Goal: Use online tool/utility: Utilize a website feature to perform a specific function

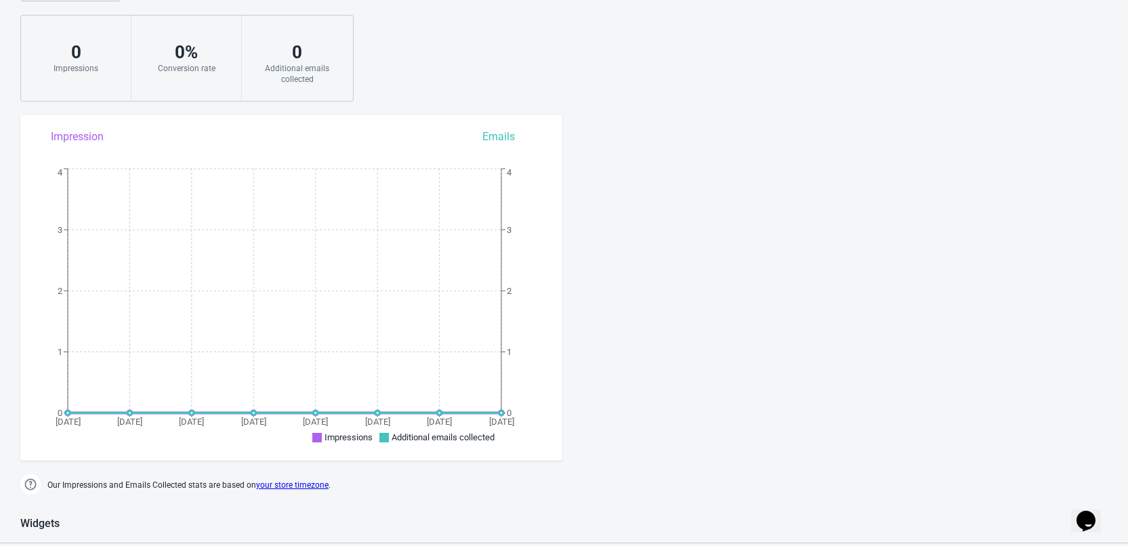
scroll to position [406, 0]
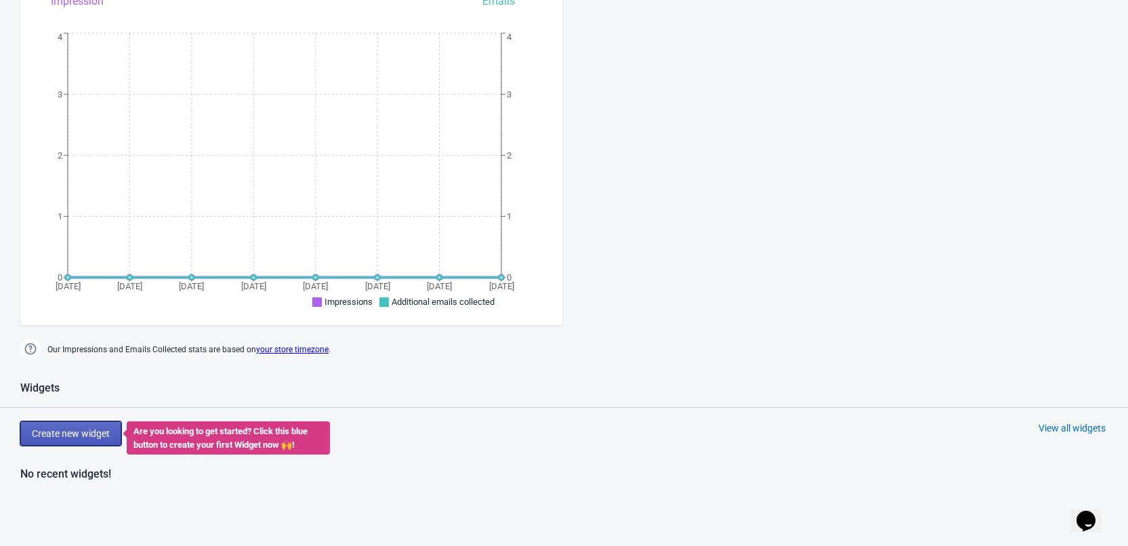
click at [47, 440] on button "Create new widget" at bounding box center [70, 433] width 101 height 24
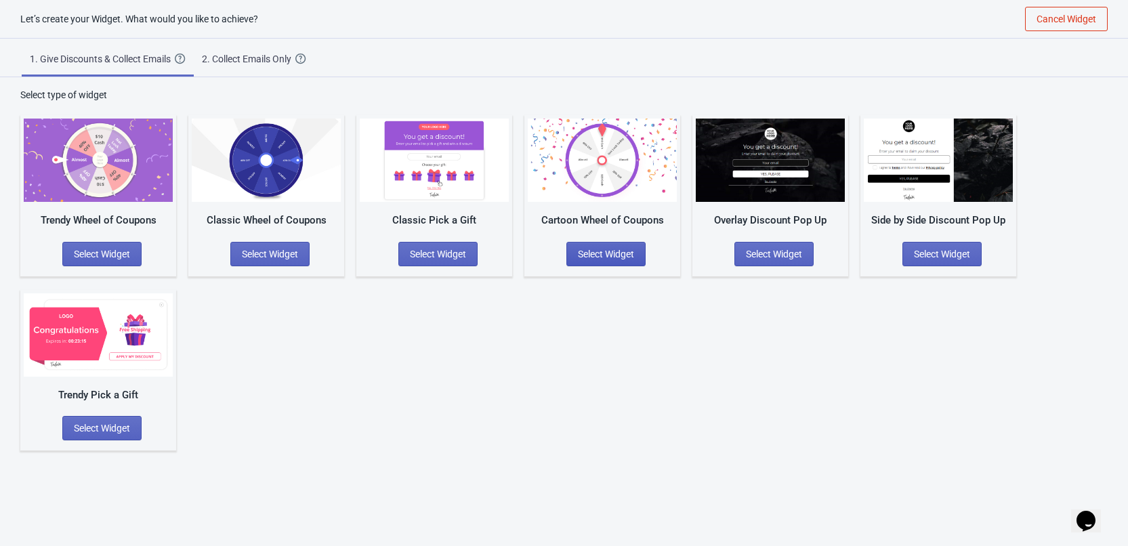
click at [587, 255] on span "Select Widget" at bounding box center [606, 254] width 56 height 11
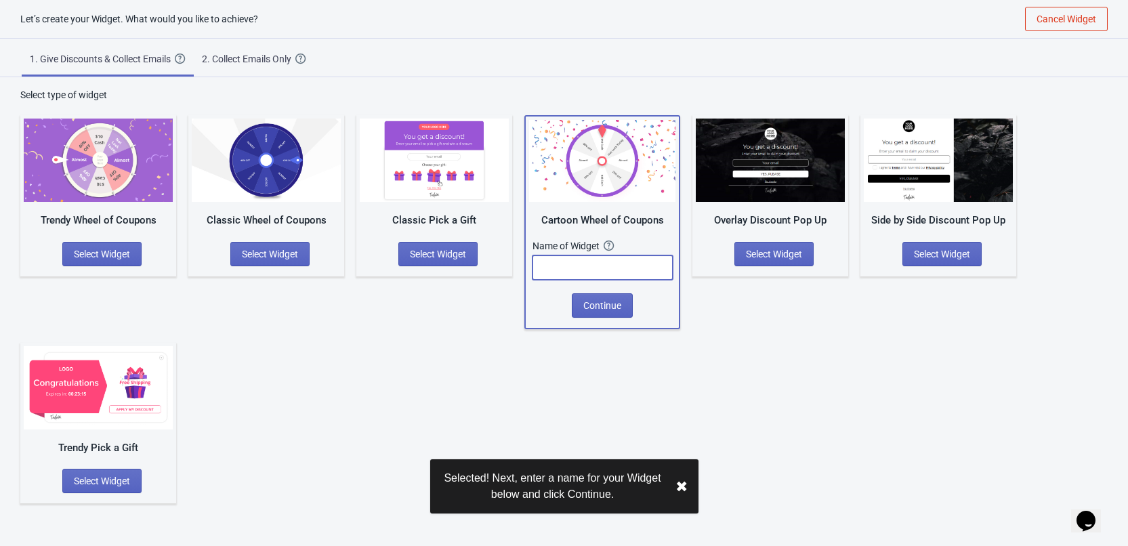
click at [599, 272] on input "text" at bounding box center [602, 267] width 140 height 24
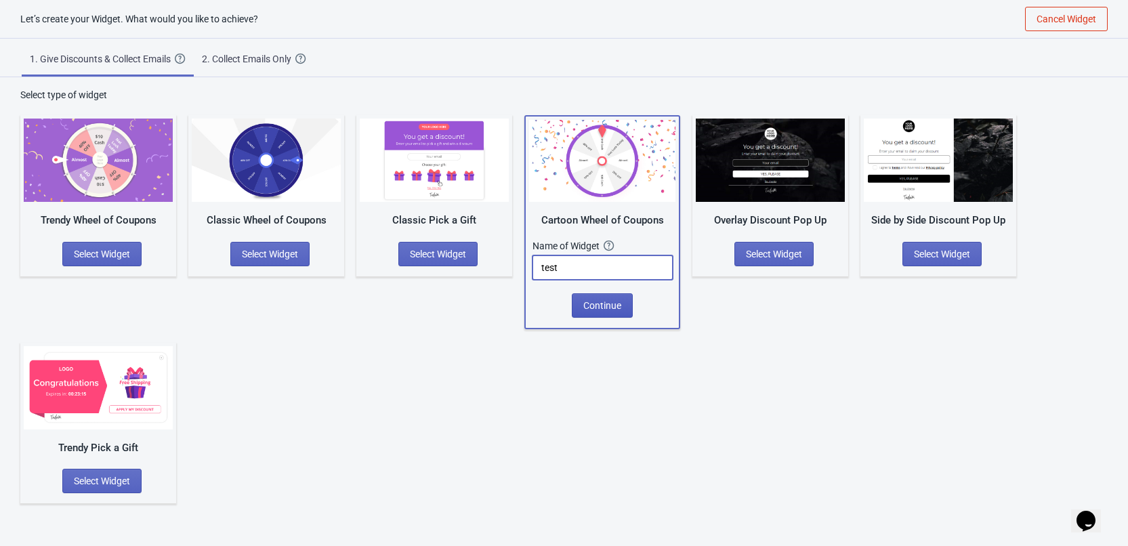
type input "test"
click at [609, 301] on span "Continue" at bounding box center [602, 305] width 38 height 11
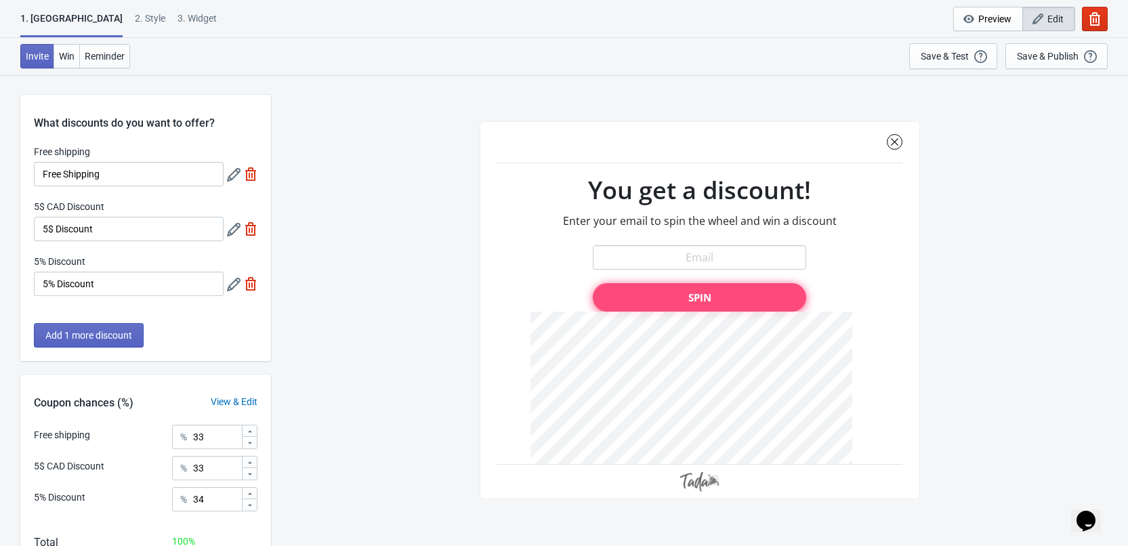
click at [231, 173] on icon at bounding box center [234, 175] width 14 height 14
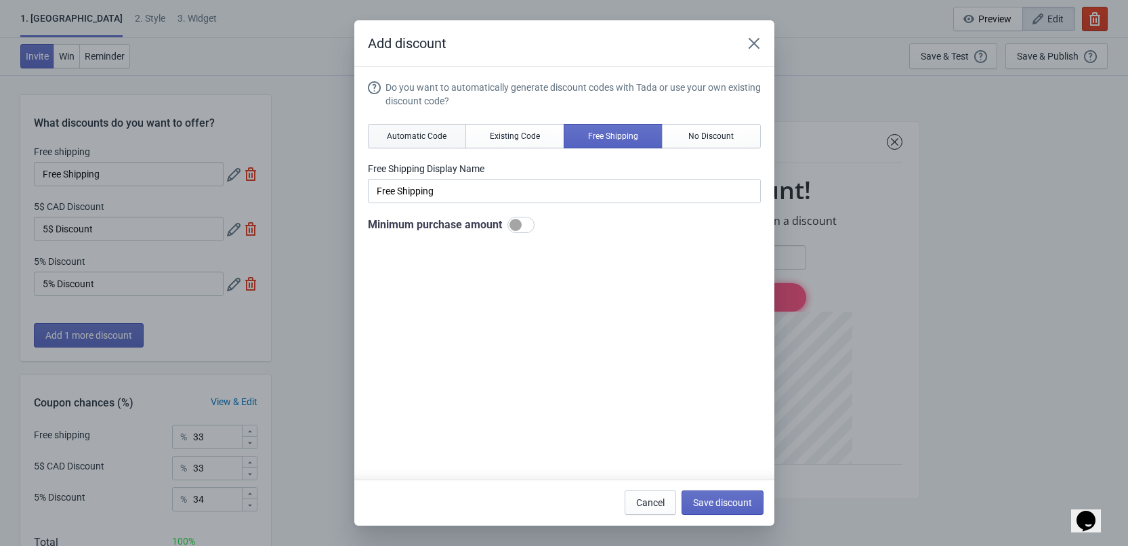
click at [441, 133] on span "Automatic Code" at bounding box center [417, 136] width 60 height 11
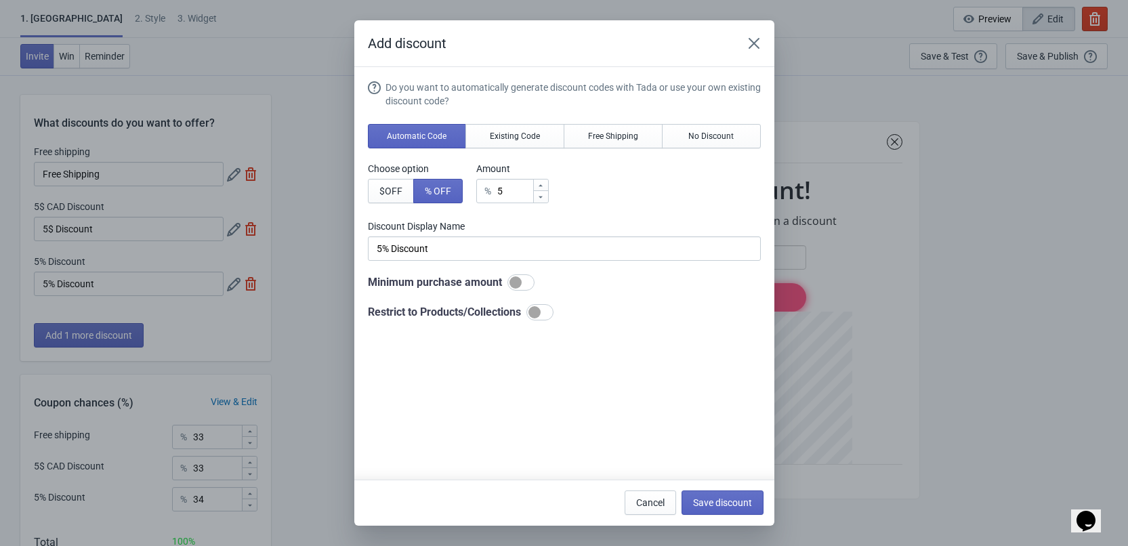
click at [538, 314] on div at bounding box center [534, 312] width 12 height 12
click at [542, 312] on div at bounding box center [545, 312] width 12 height 12
click at [540, 312] on div at bounding box center [534, 312] width 12 height 12
checkbox input "true"
click at [475, 344] on span "Collections" at bounding box center [463, 346] width 46 height 11
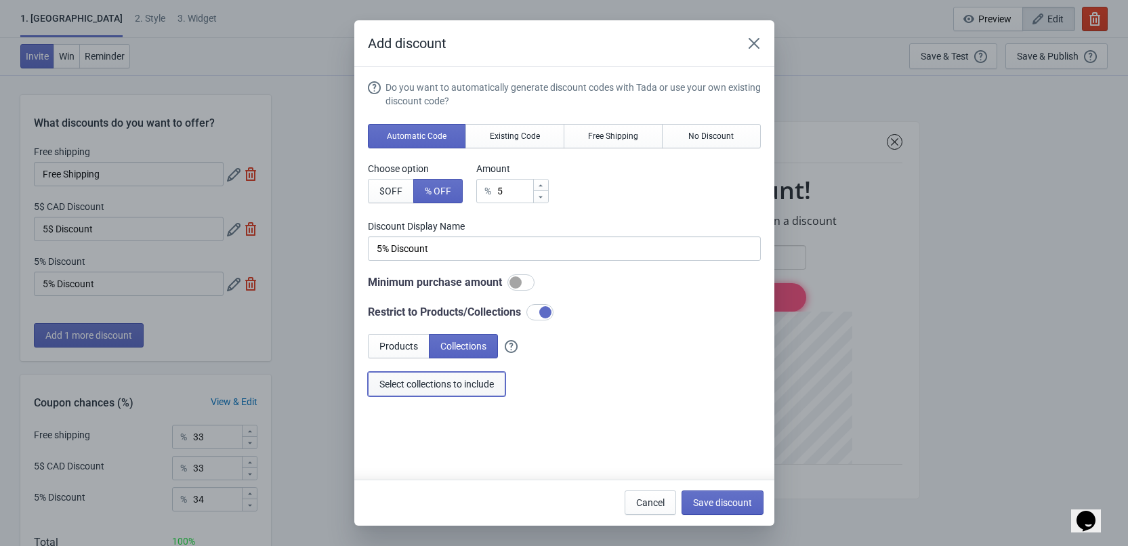
click at [467, 385] on span "Select collections to include" at bounding box center [436, 384] width 114 height 11
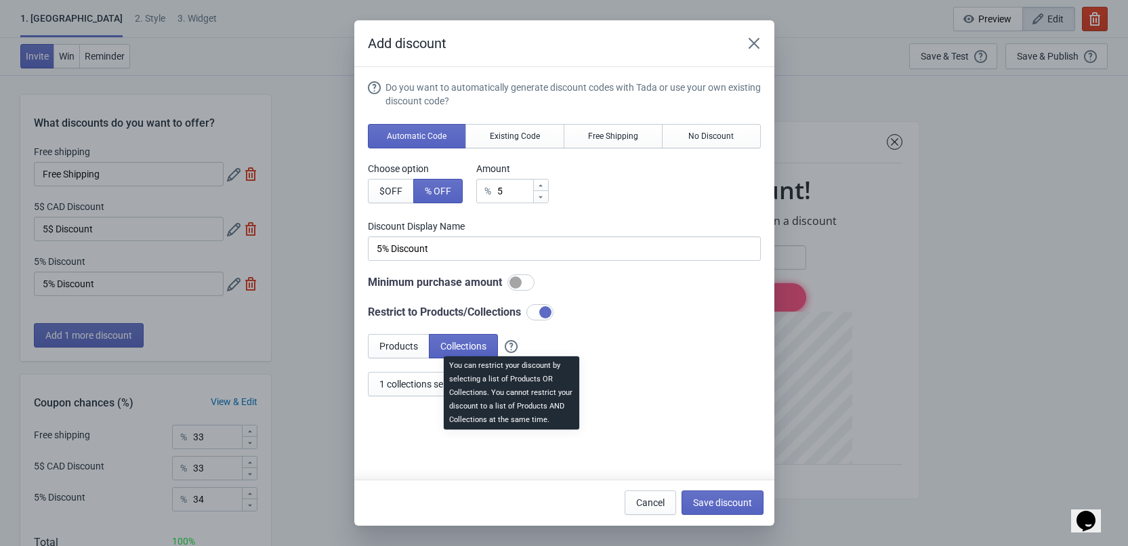
click at [511, 347] on icon at bounding box center [511, 346] width 13 height 13
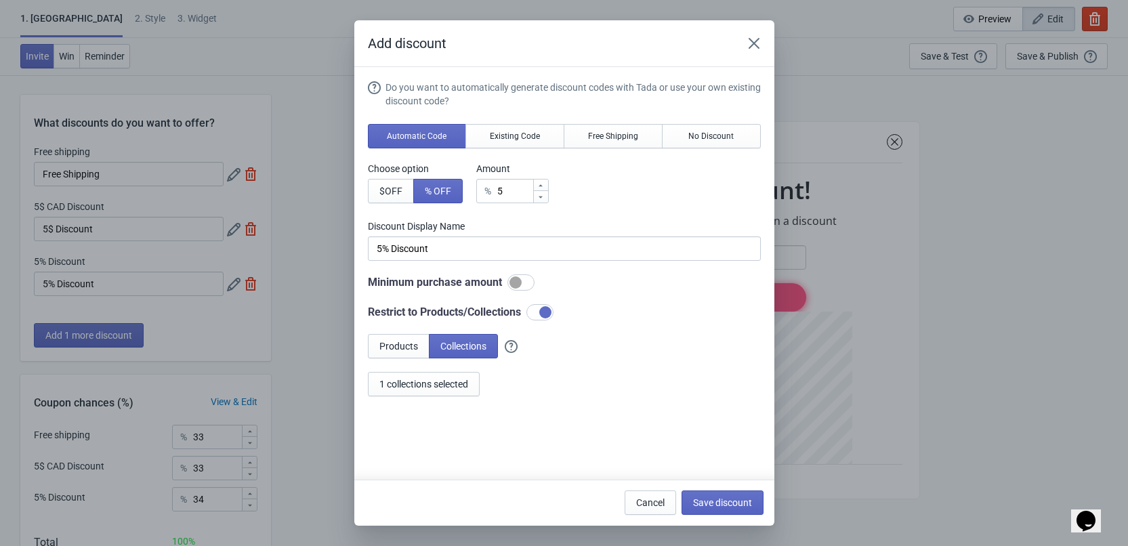
click at [637, 341] on div "Products Collections" at bounding box center [564, 346] width 393 height 24
click at [710, 498] on span "Save discount" at bounding box center [722, 502] width 59 height 11
type input "5% Discount"
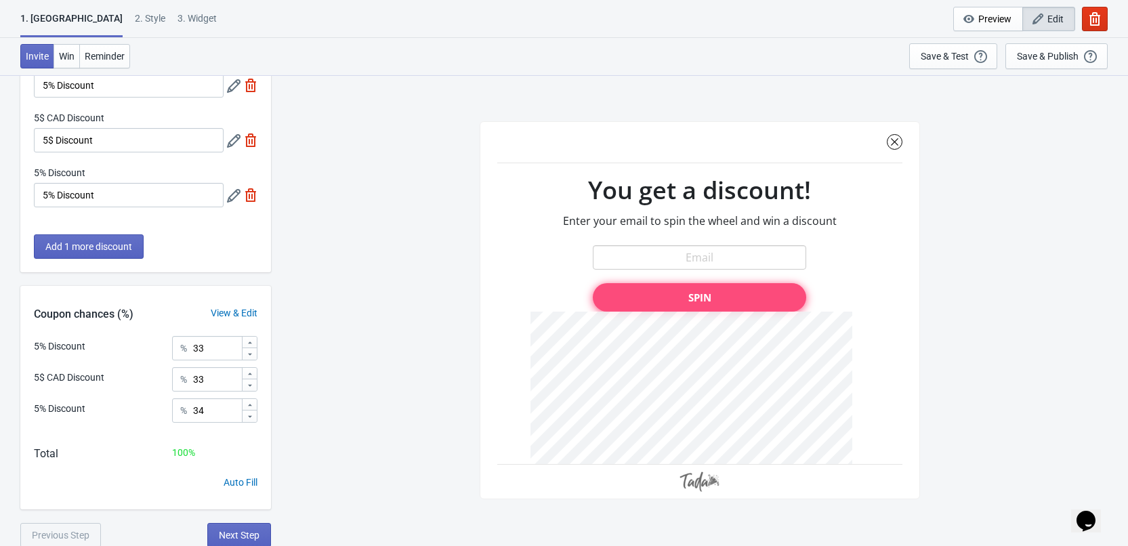
scroll to position [90, 0]
click at [252, 337] on icon at bounding box center [250, 341] width 8 height 8
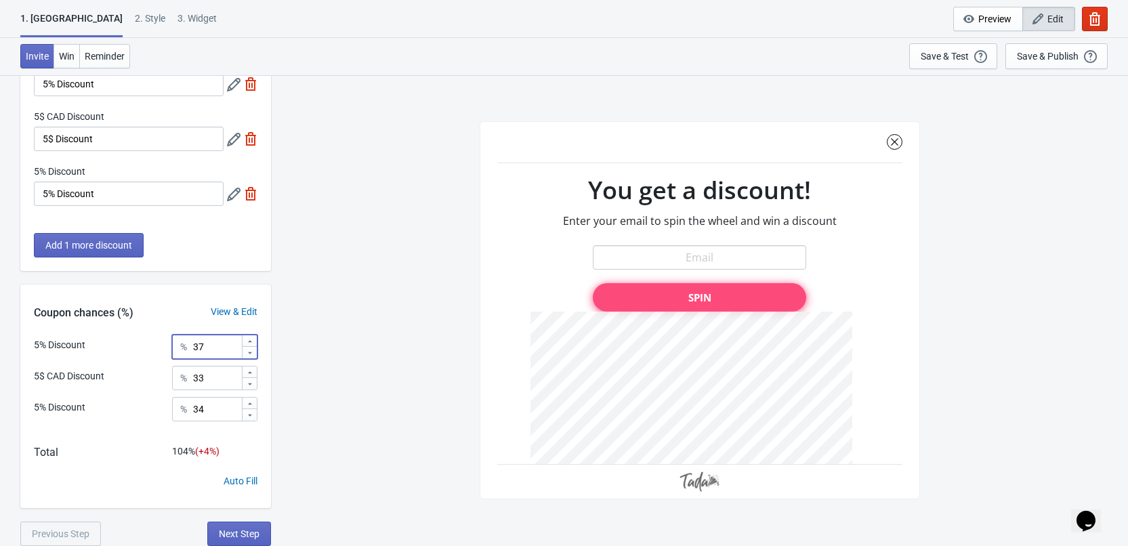
click at [252, 337] on icon at bounding box center [250, 341] width 8 height 8
click at [249, 350] on icon at bounding box center [250, 353] width 8 height 8
click at [240, 537] on span "Next Step" at bounding box center [239, 533] width 41 height 11
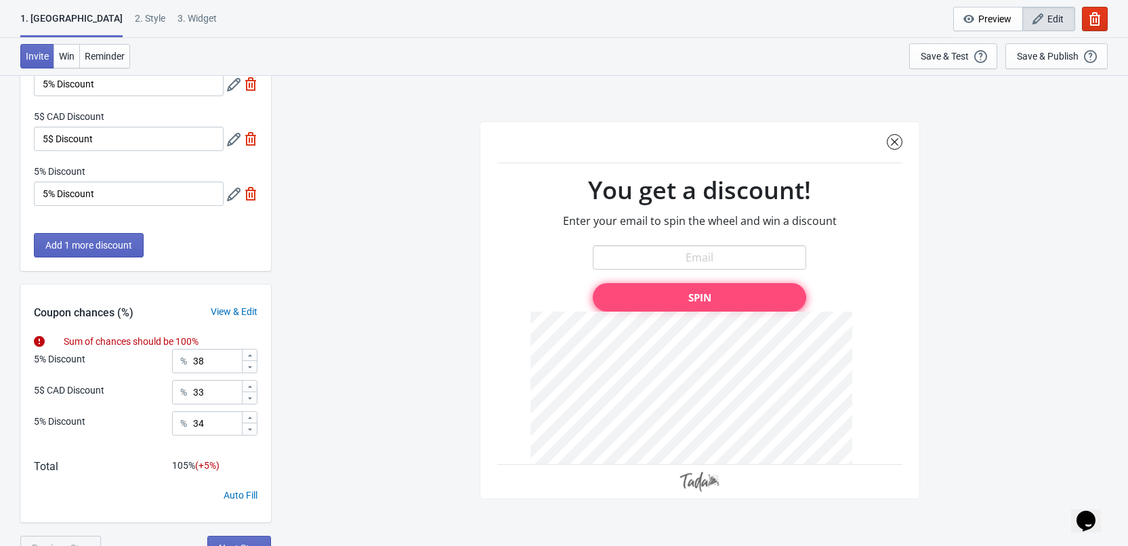
click at [244, 494] on div "Auto Fill" at bounding box center [240, 495] width 34 height 14
type input "33"
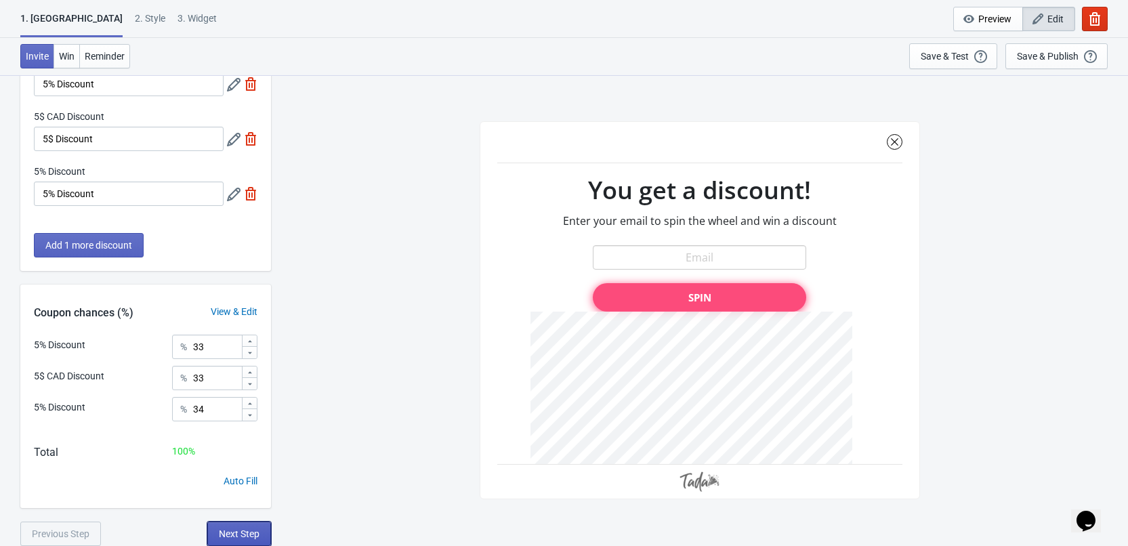
click at [238, 538] on span "Next Step" at bounding box center [239, 533] width 41 height 11
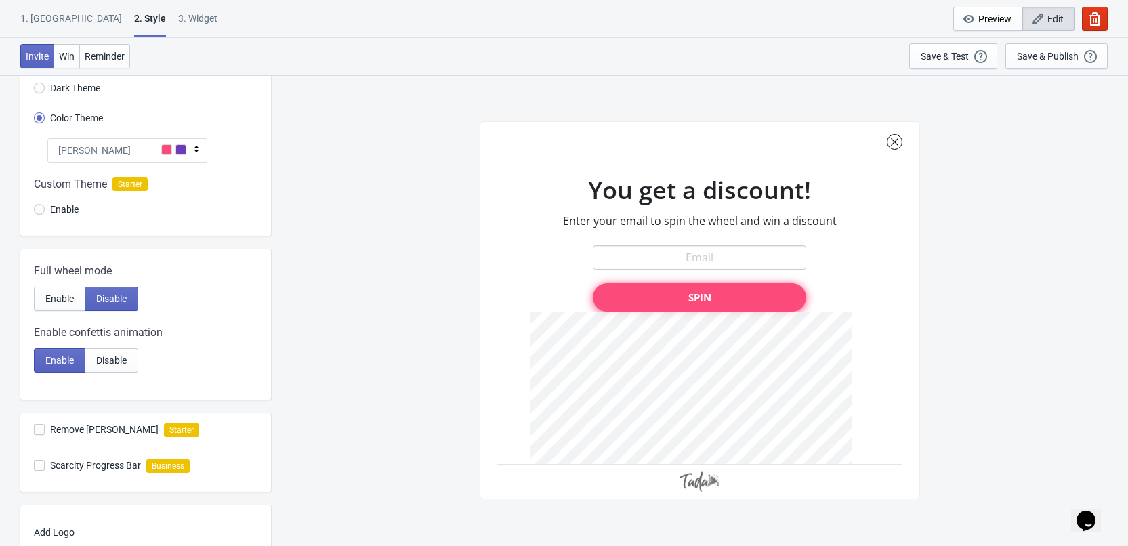
scroll to position [0, 0]
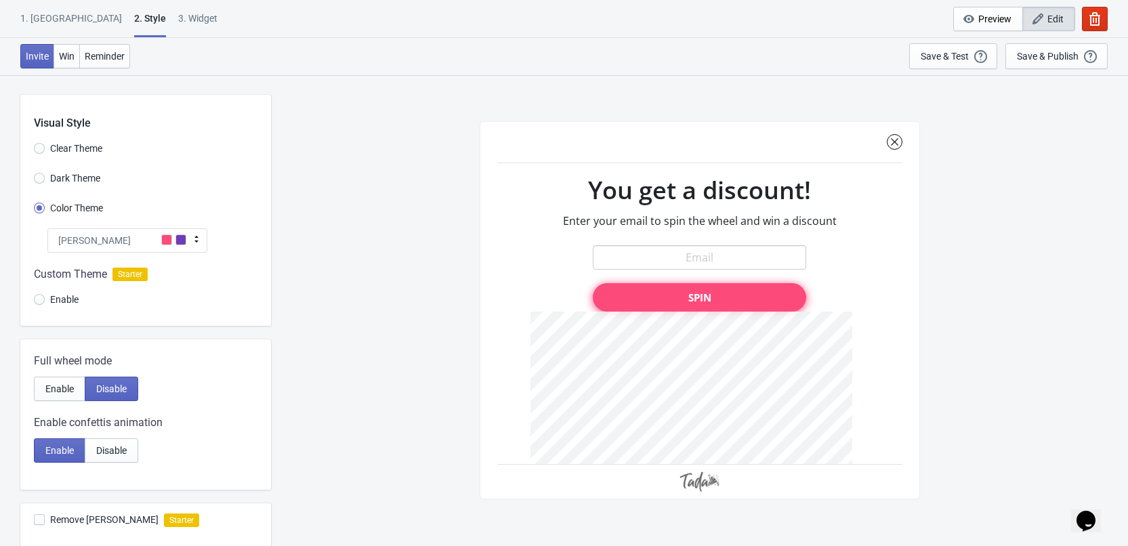
click at [150, 246] on div "[PERSON_NAME]" at bounding box center [127, 240] width 160 height 24
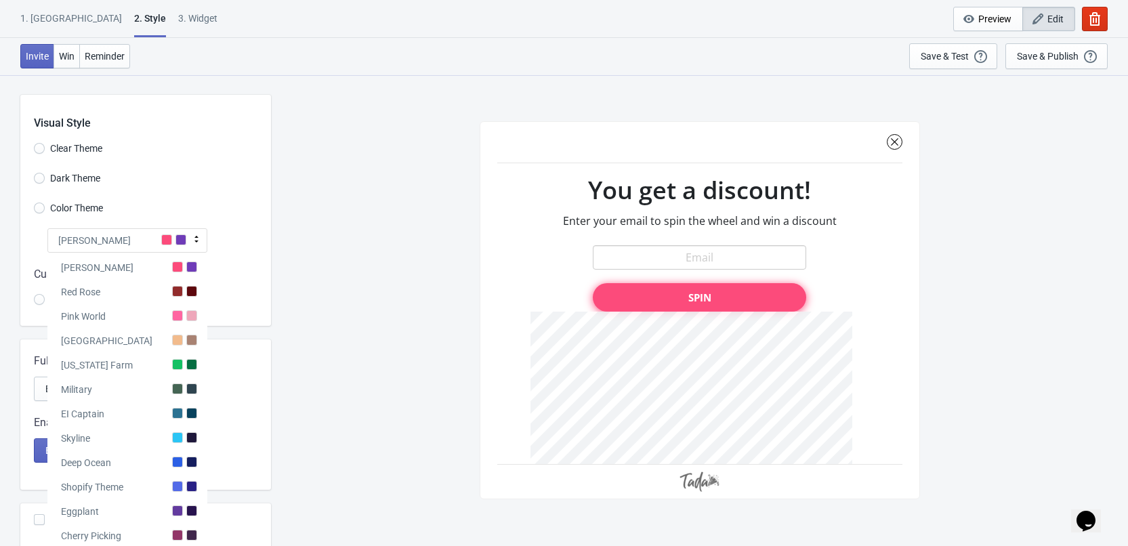
click at [299, 246] on div "SASDERWERT3H You get a discount! Enter your email to spin the wheel and win a d…" at bounding box center [699, 309] width 843 height 471
click at [241, 264] on div at bounding box center [145, 289] width 251 height 73
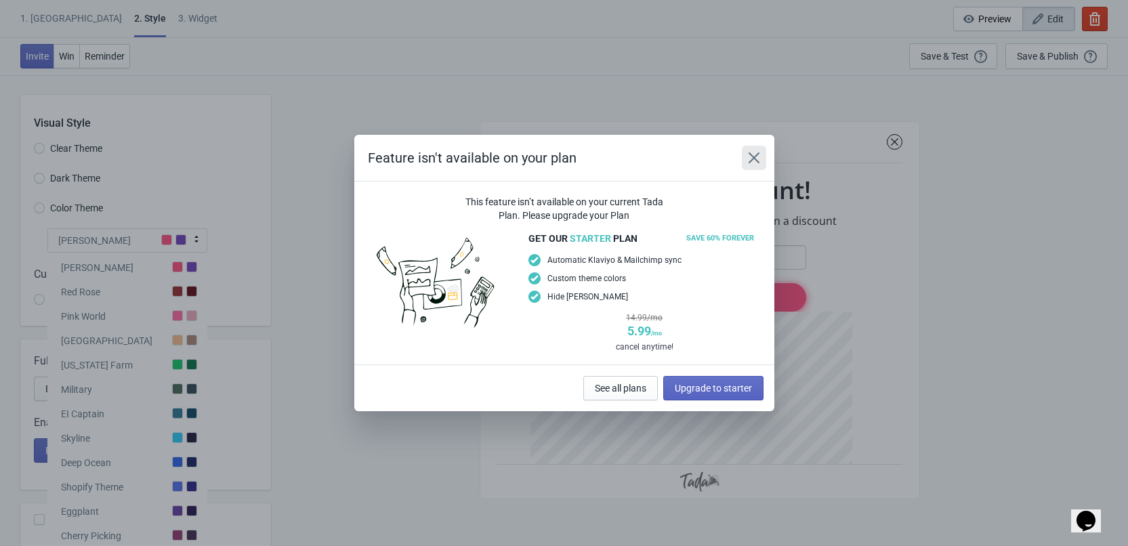
click at [748, 160] on icon "Close" at bounding box center [754, 158] width 14 height 14
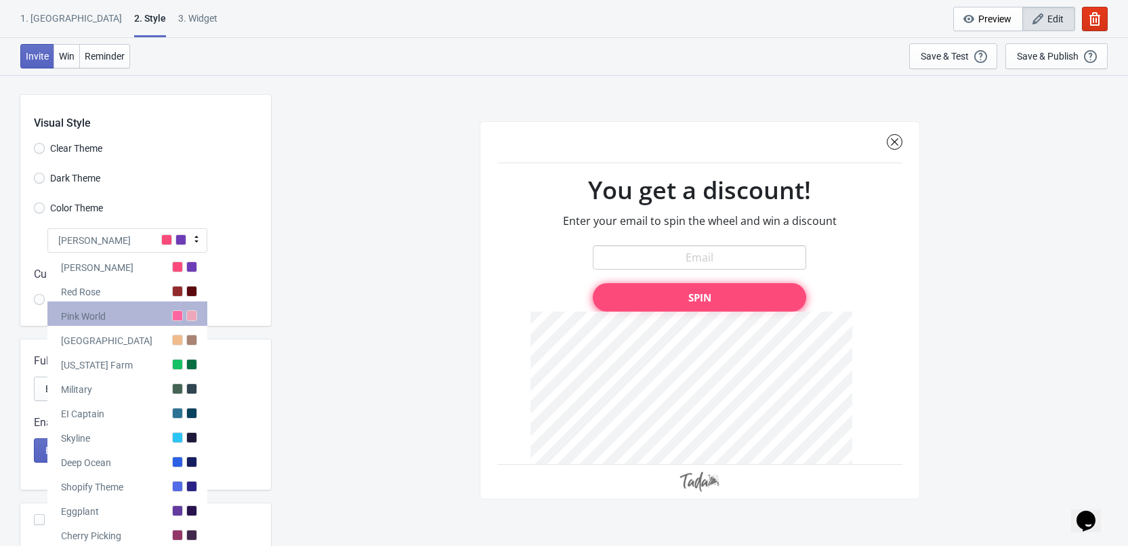
click at [140, 317] on div "Pink World" at bounding box center [127, 313] width 160 height 24
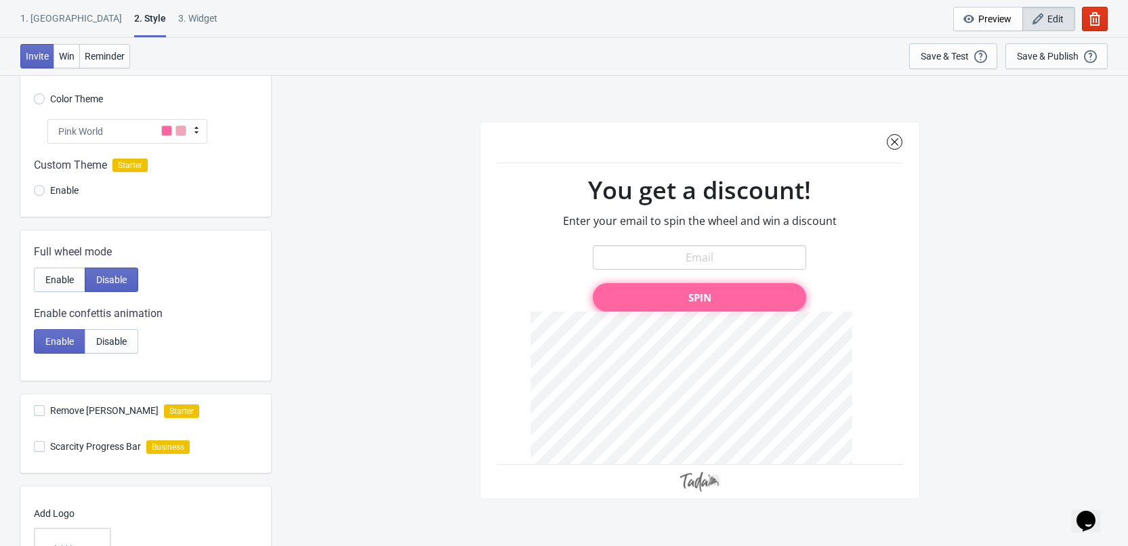
scroll to position [135, 0]
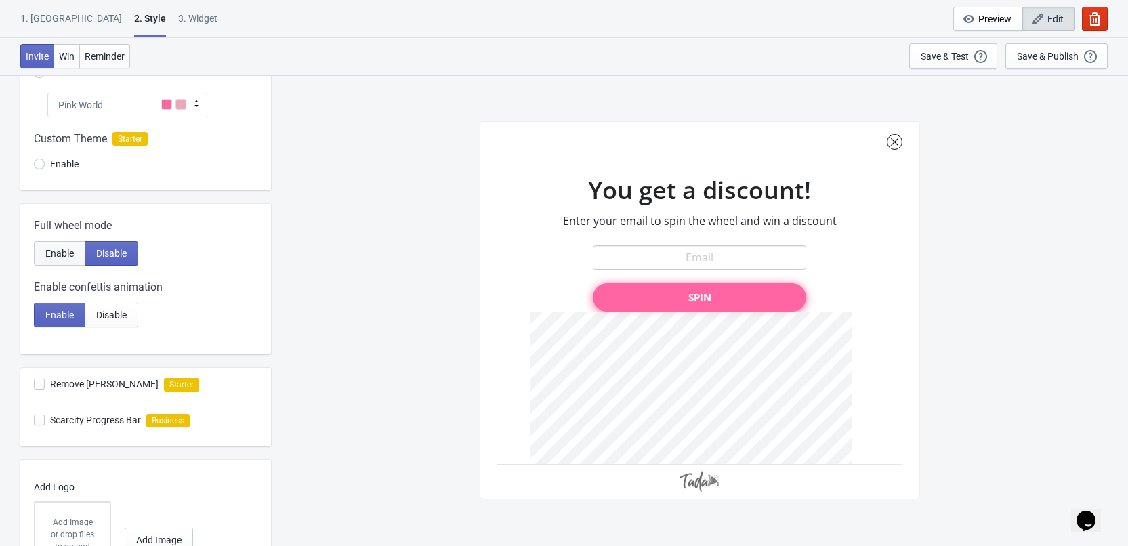
click at [75, 251] on button "Enable" at bounding box center [59, 253] width 51 height 24
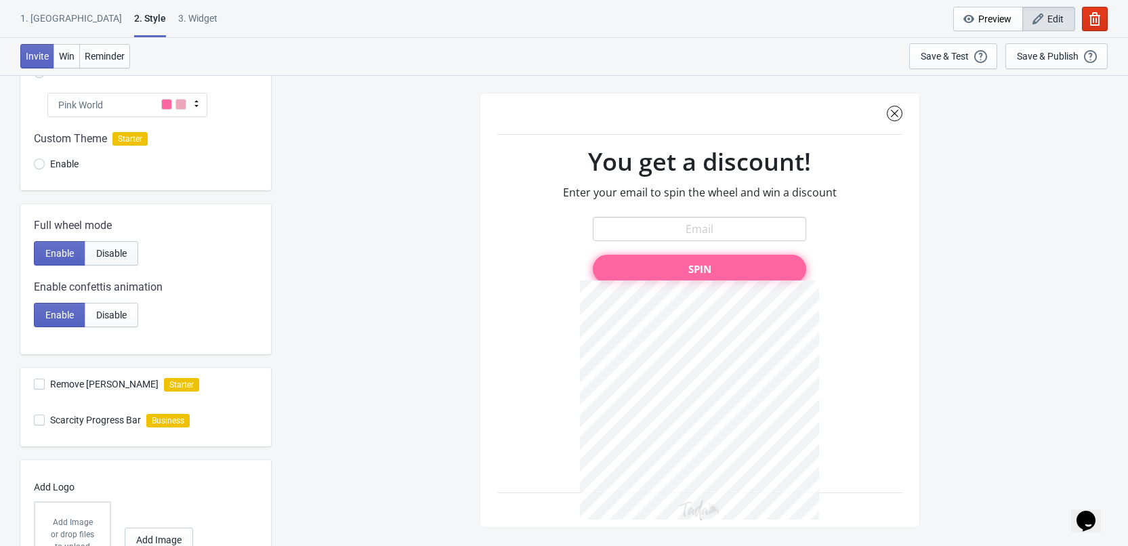
click at [119, 261] on button "Disable" at bounding box center [112, 253] width 54 height 24
radio input "true"
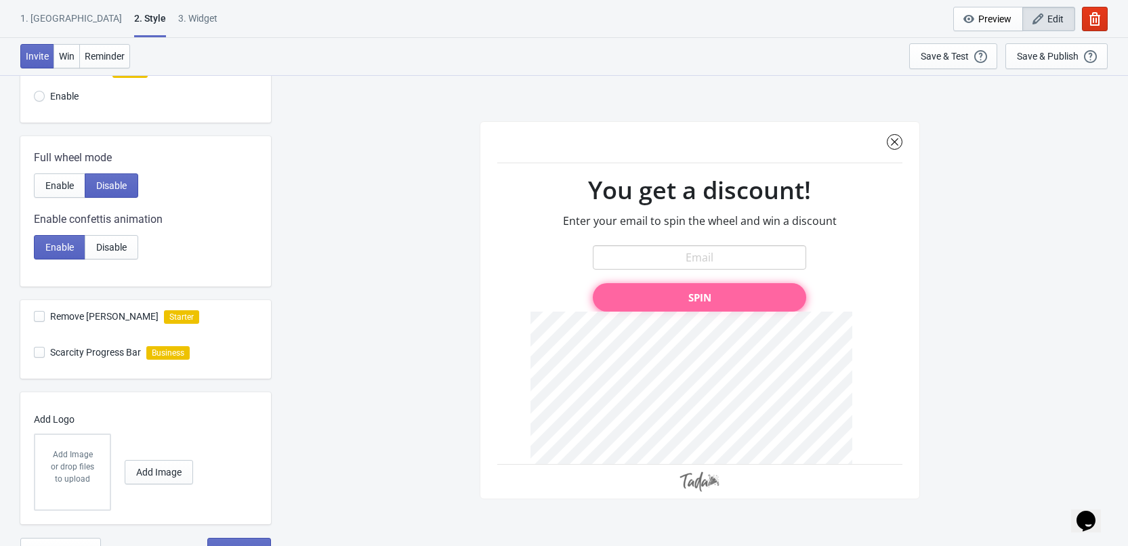
scroll to position [219, 0]
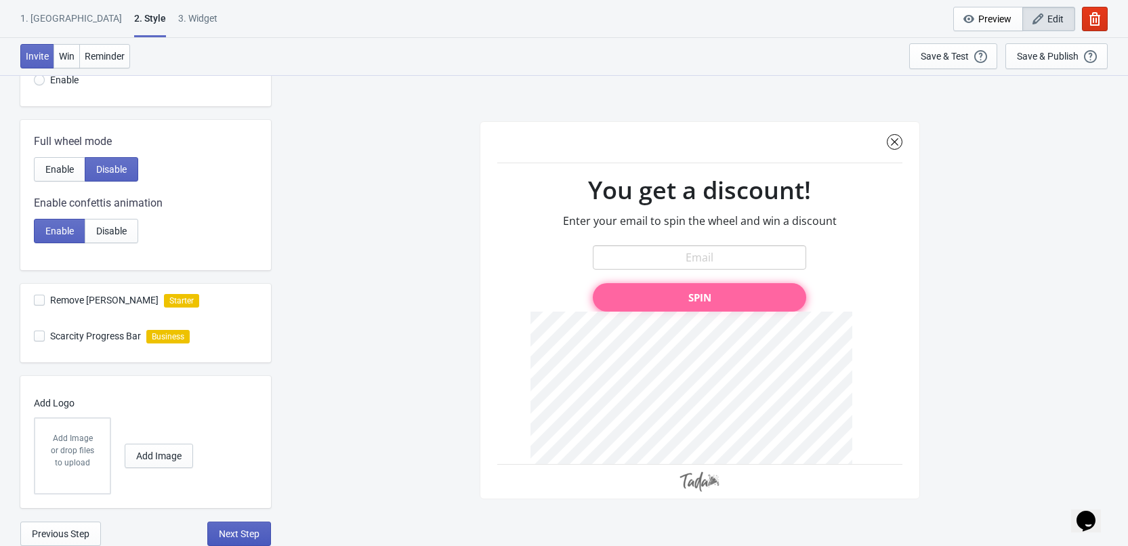
click at [247, 531] on span "Next Step" at bounding box center [239, 533] width 41 height 11
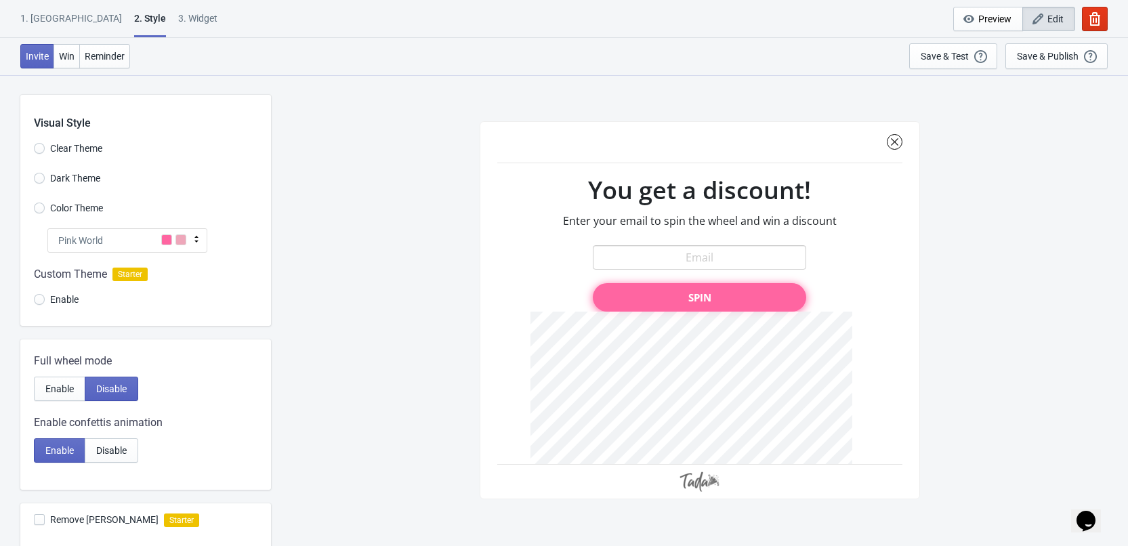
select select "once"
select select "1"
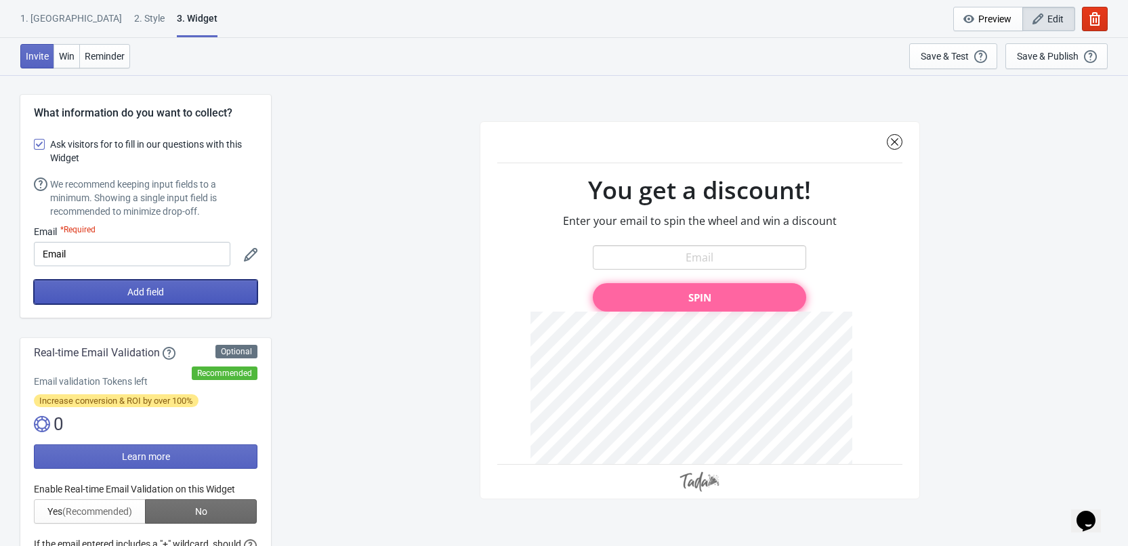
click at [150, 292] on span "Add field" at bounding box center [145, 291] width 37 height 11
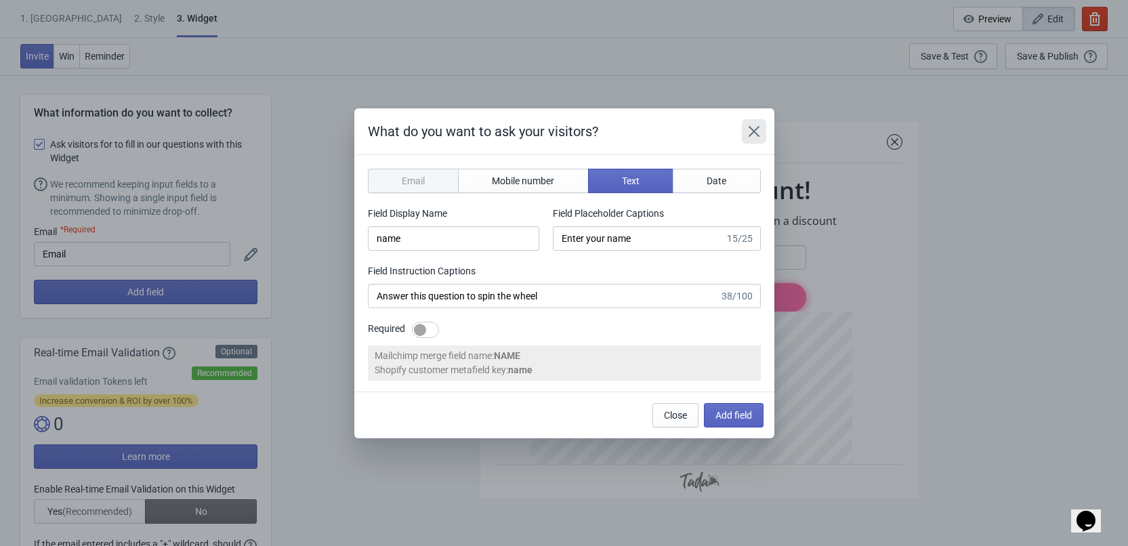
click at [750, 127] on icon "Close" at bounding box center [753, 130] width 11 height 11
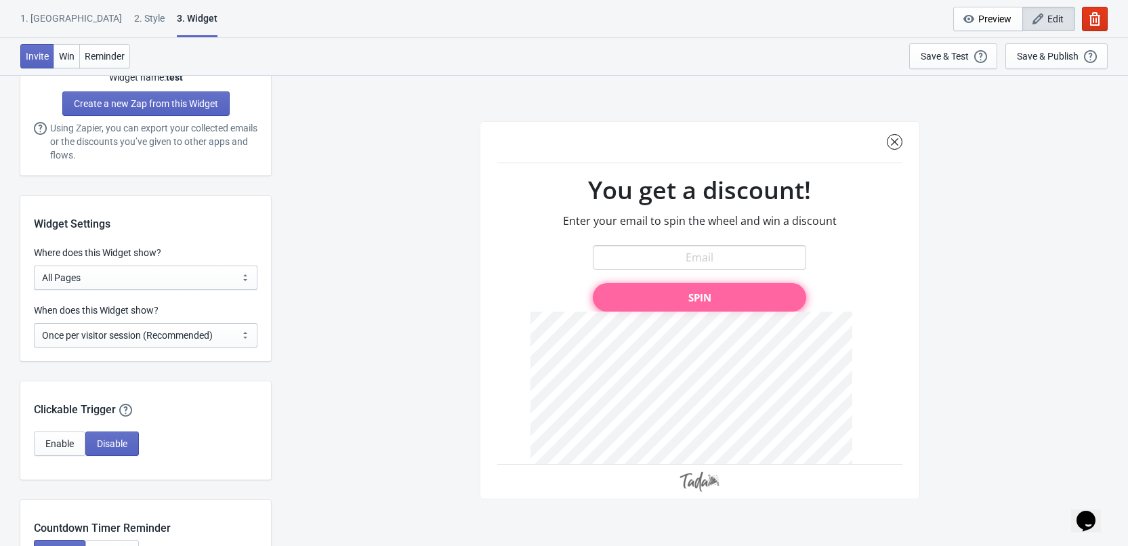
scroll to position [948, 0]
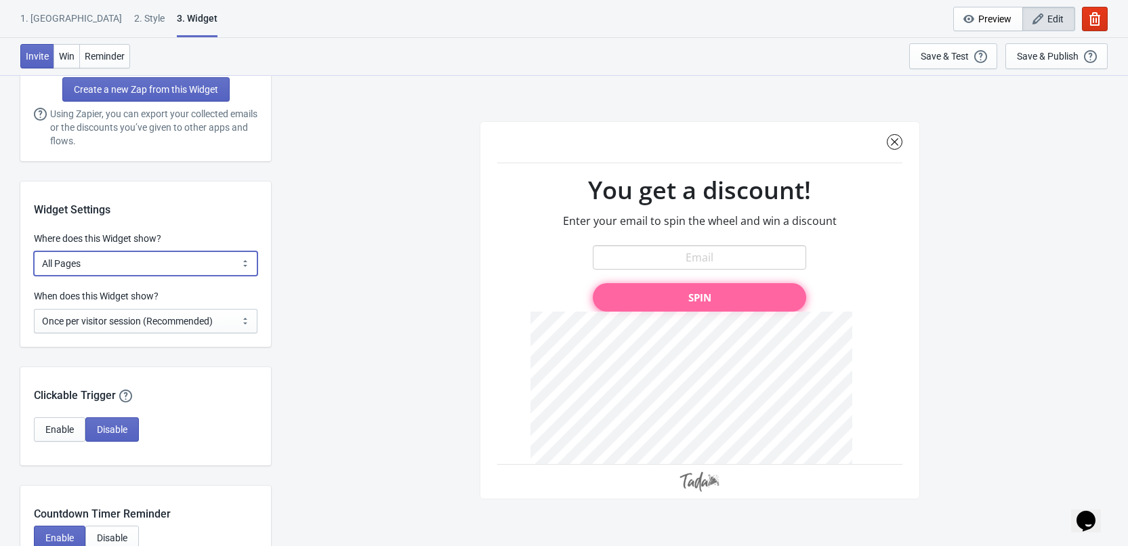
click at [197, 258] on select "All Pages All Product Pages All Blog Pages All Static Pages Specific Product(s)…" at bounding box center [145, 263] width 223 height 24
select select "homepageOnly"
click at [34, 251] on select "All Pages All Product Pages All Blog Pages All Static Pages Specific Product(s)…" at bounding box center [145, 263] width 223 height 24
click at [69, 429] on span "Enable" at bounding box center [59, 429] width 28 height 11
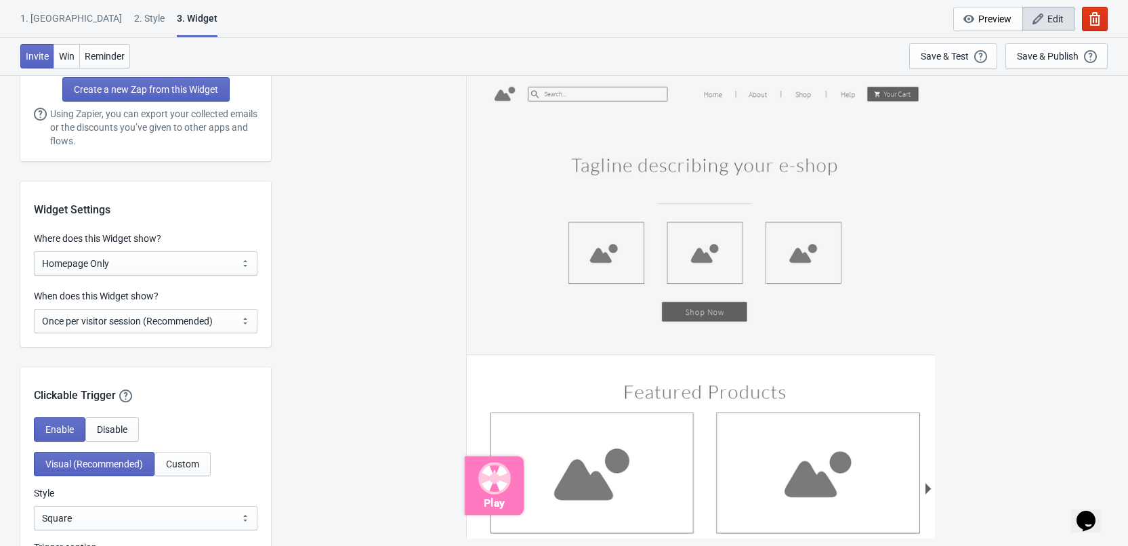
click at [502, 485] on icon at bounding box center [500, 484] width 13 height 13
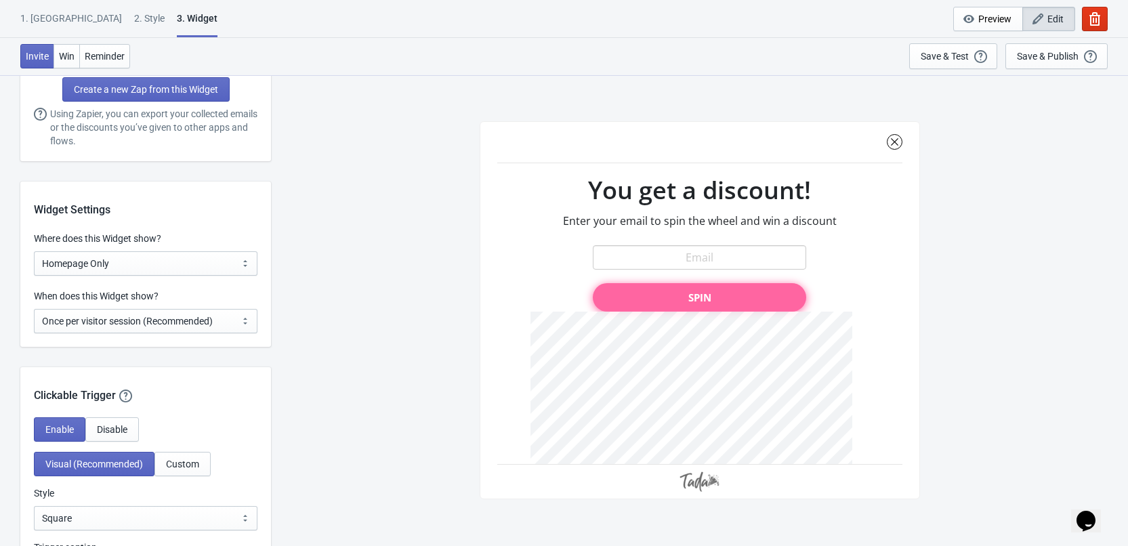
click at [889, 137] on div at bounding box center [699, 310] width 440 height 378
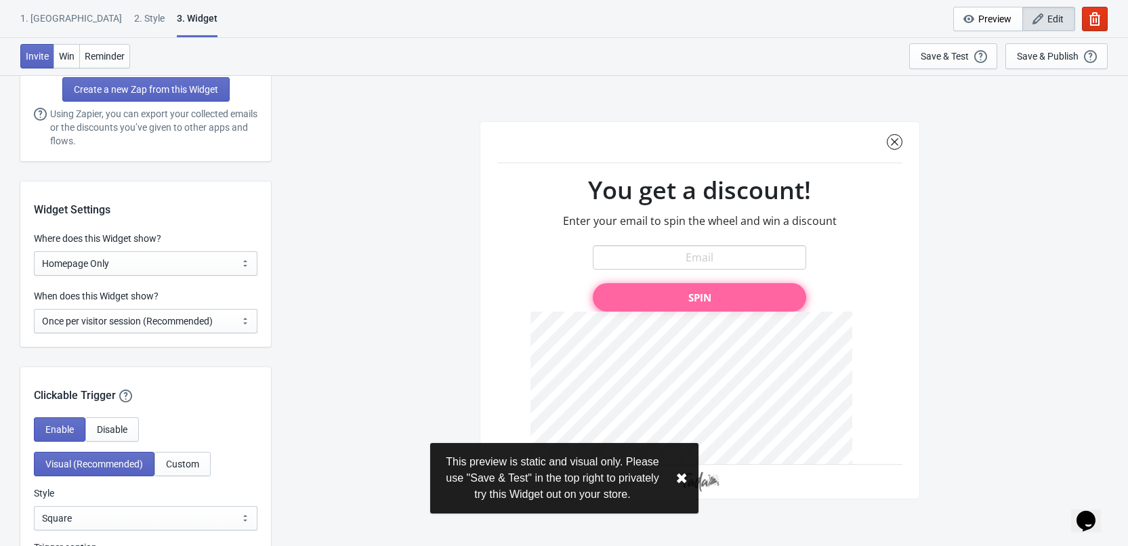
click at [891, 145] on div at bounding box center [699, 310] width 440 height 378
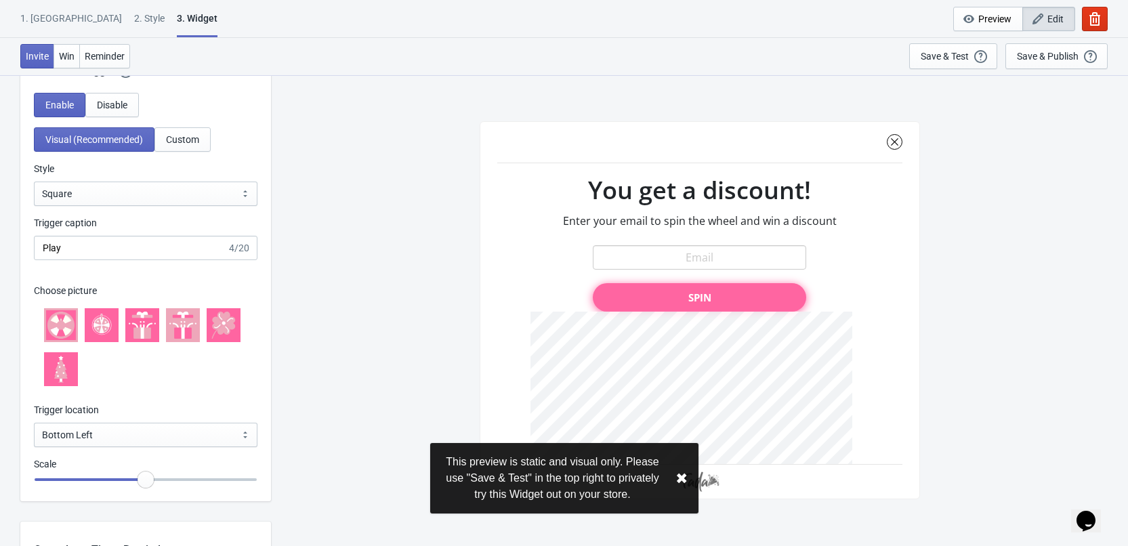
scroll to position [1287, 0]
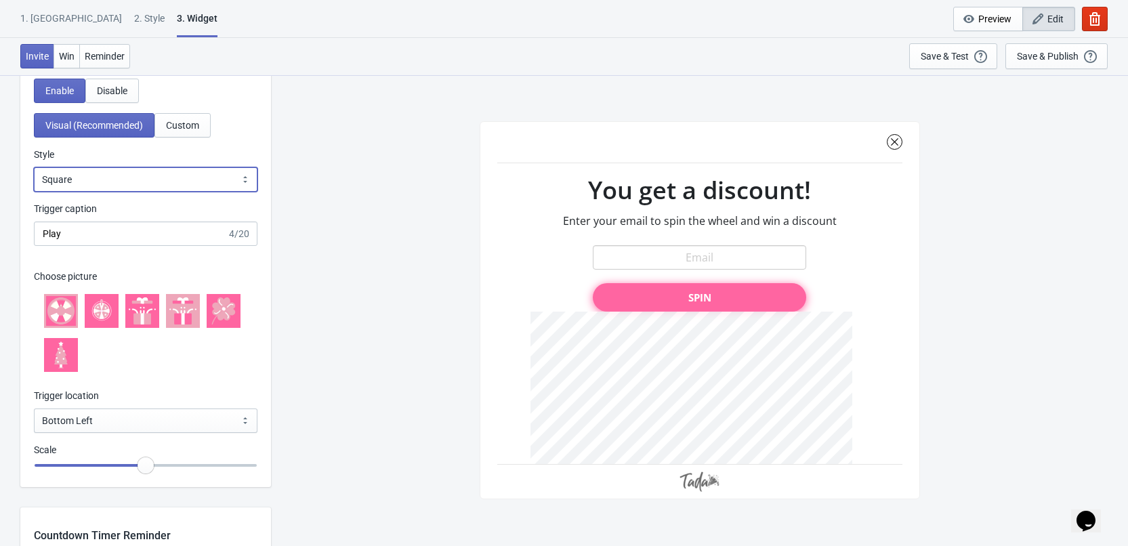
click at [100, 182] on select "Square Circle Tab" at bounding box center [145, 179] width 223 height 24
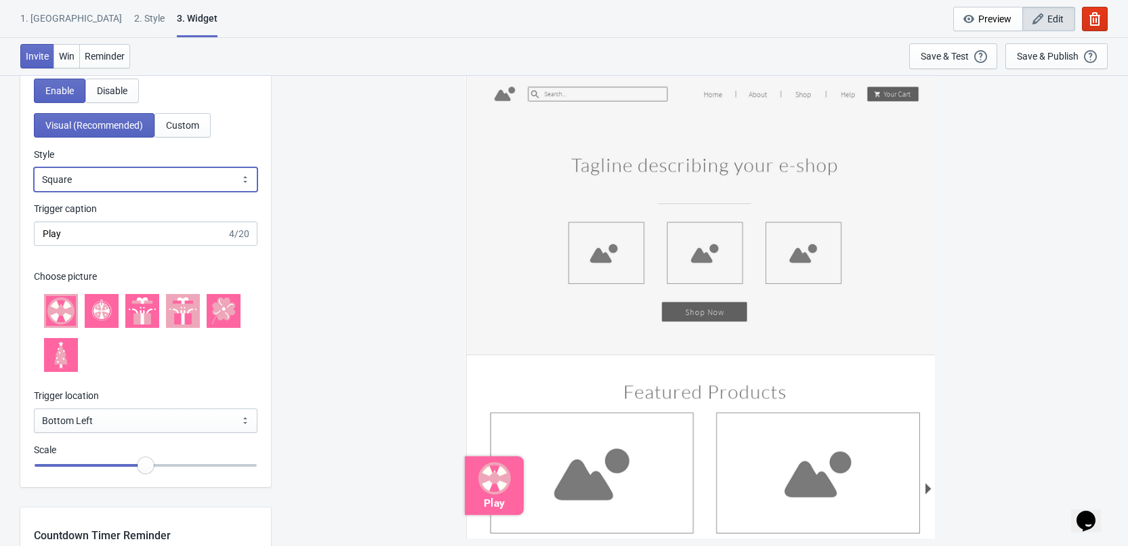
select select "circle"
click at [34, 167] on select "Square Circle Tab" at bounding box center [145, 179] width 223 height 24
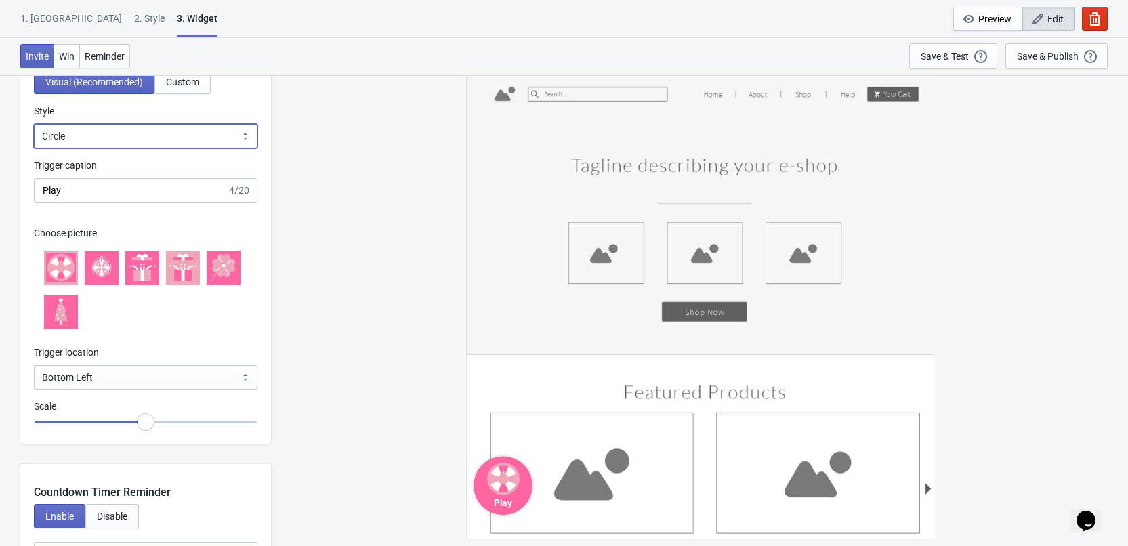
scroll to position [1355, 0]
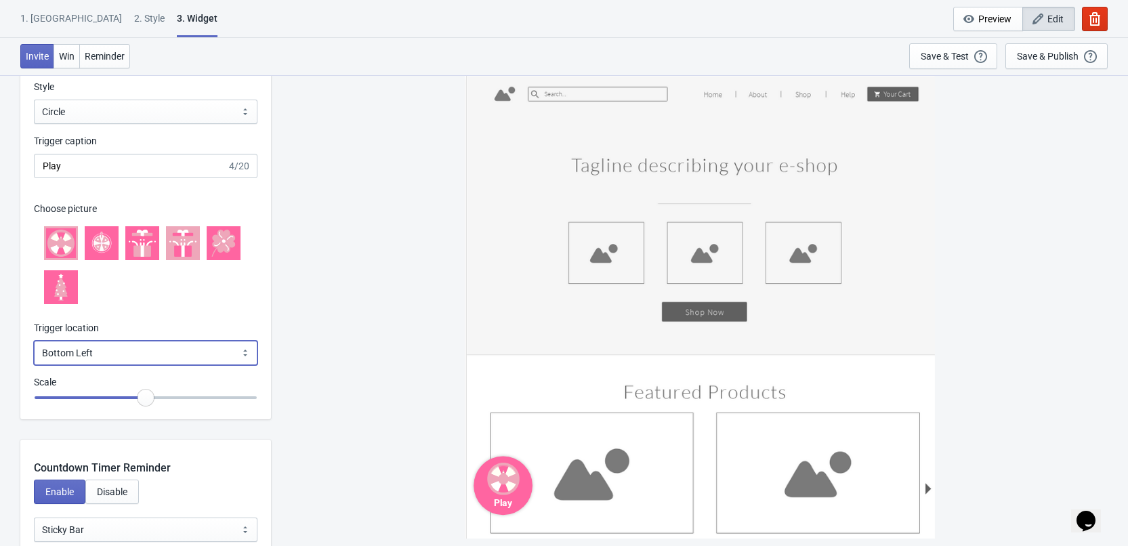
click at [146, 358] on select "Bottom Left Bottom Right Middle Left Middle Right Top Left Top Right" at bounding box center [145, 353] width 223 height 24
select select "middle_left"
click at [34, 341] on select "Bottom Left Bottom Right Middle Left Middle Right Top Left Top Right" at bounding box center [145, 353] width 223 height 24
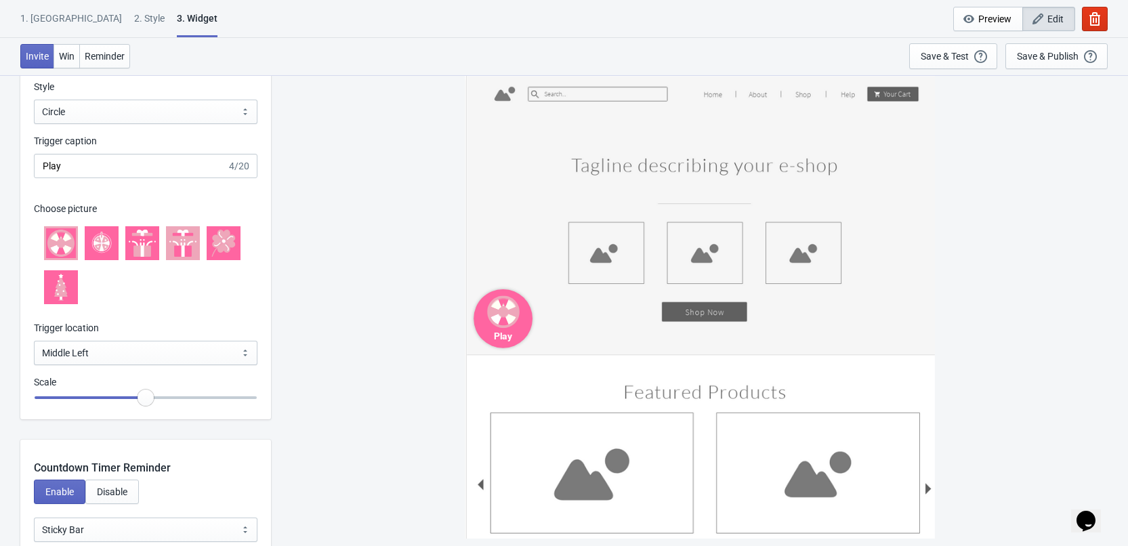
click at [234, 287] on div at bounding box center [145, 265] width 223 height 98
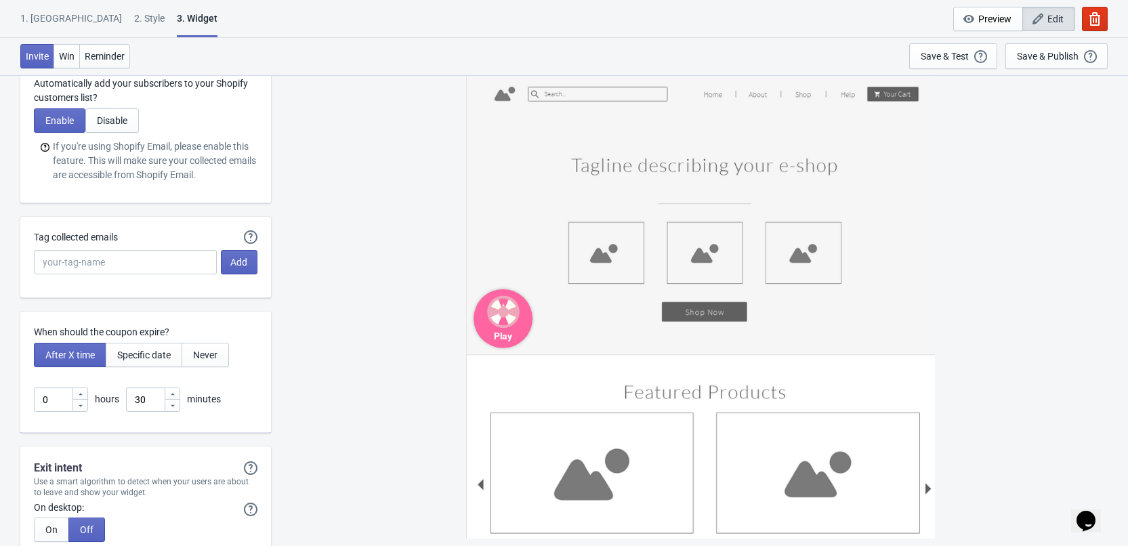
scroll to position [3522, 0]
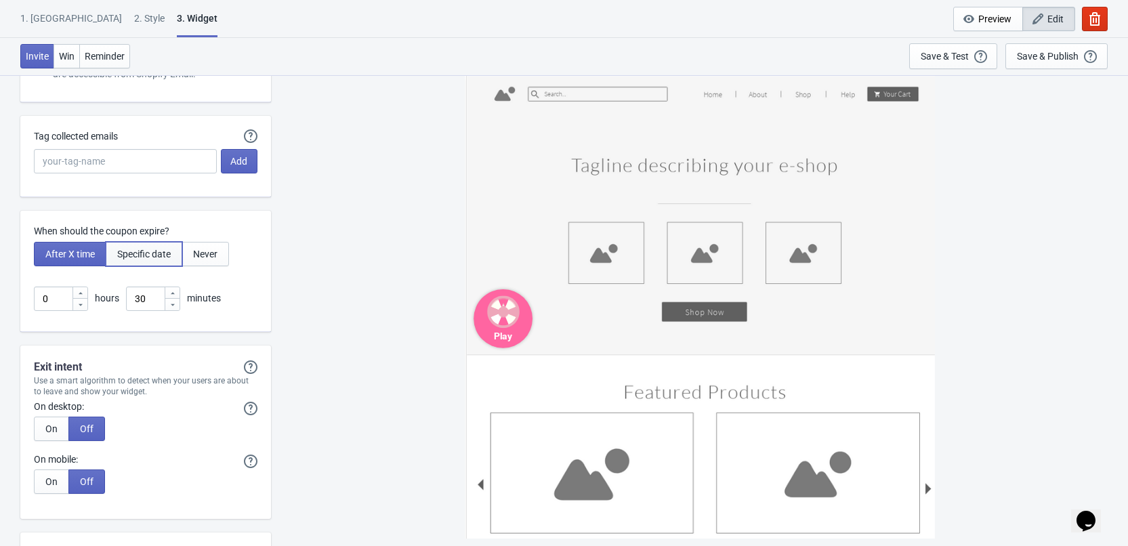
click at [149, 250] on span "Specific date" at bounding box center [144, 254] width 54 height 11
type input ", Valid until"
type input "Your discount expires on"
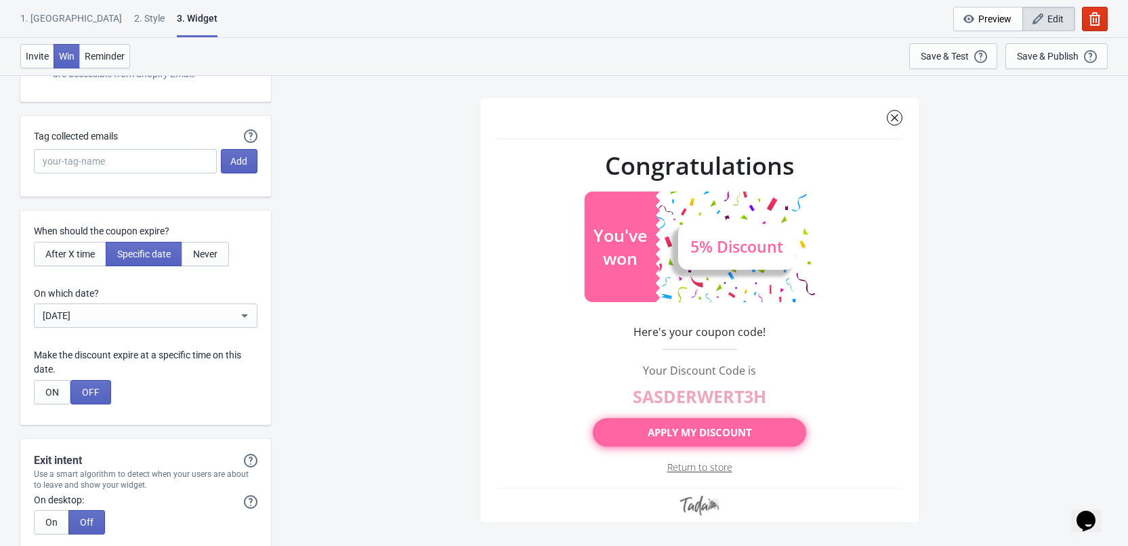
click at [142, 315] on div "[DATE]" at bounding box center [140, 315] width 195 height 16
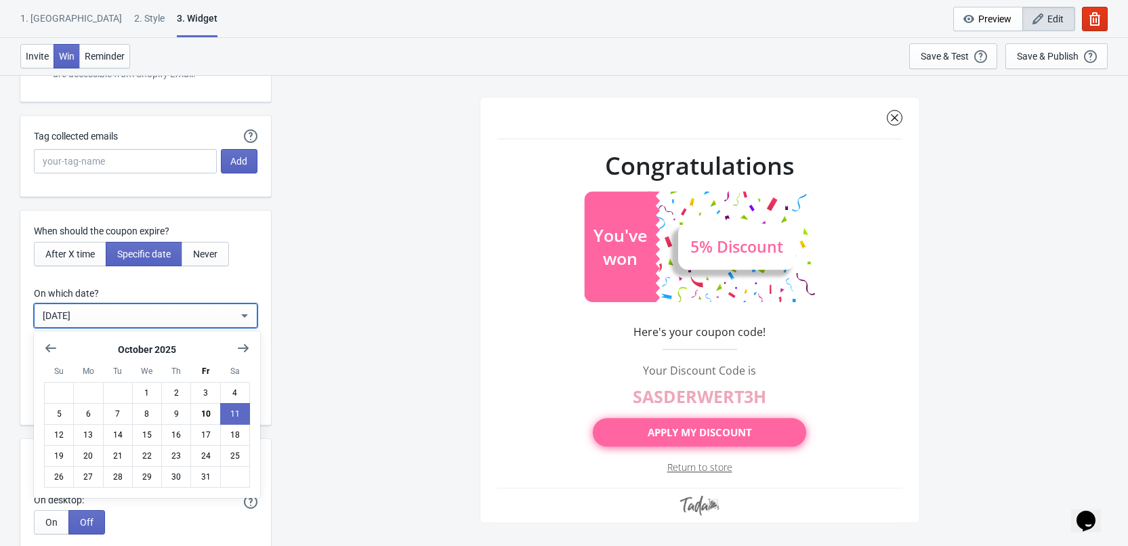
click at [234, 288] on label "On which date?" at bounding box center [145, 293] width 223 height 14
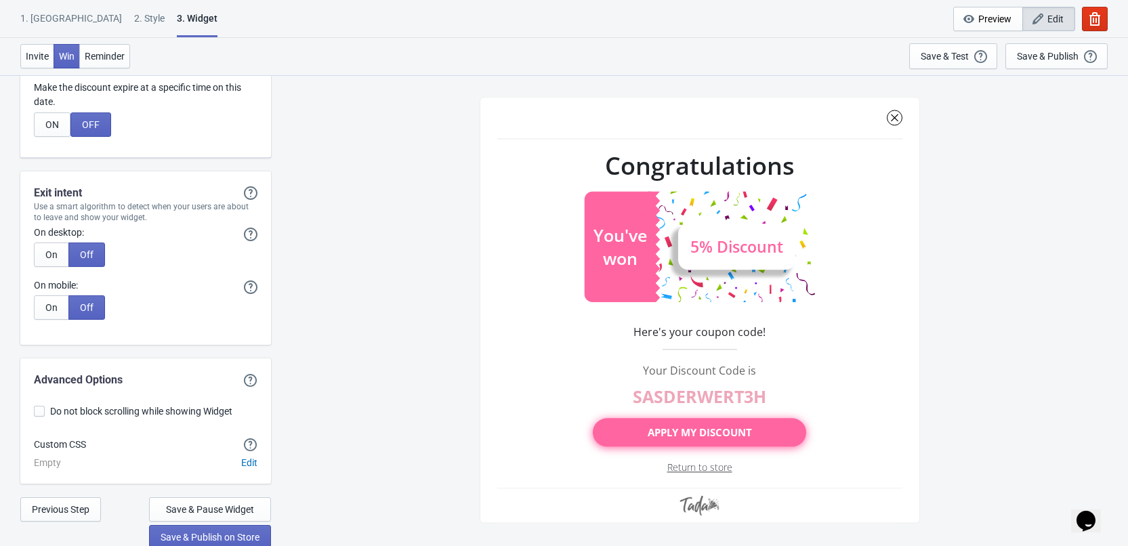
scroll to position [3793, 0]
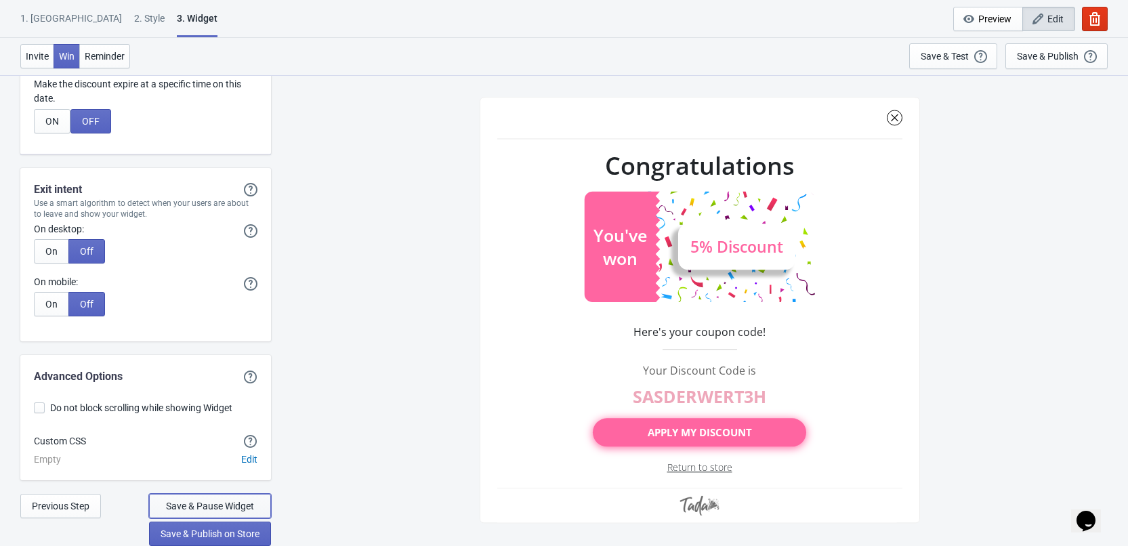
click at [261, 506] on button "Save & Pause Widget" at bounding box center [210, 506] width 122 height 24
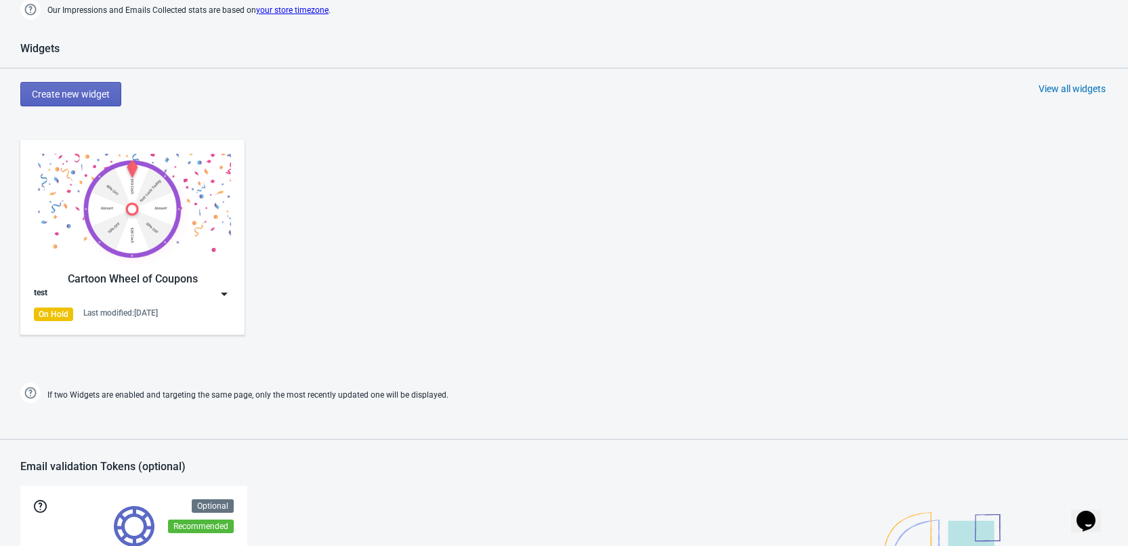
scroll to position [745, 0]
click at [223, 286] on div "Cartoon Wheel of Coupons" at bounding box center [132, 280] width 197 height 16
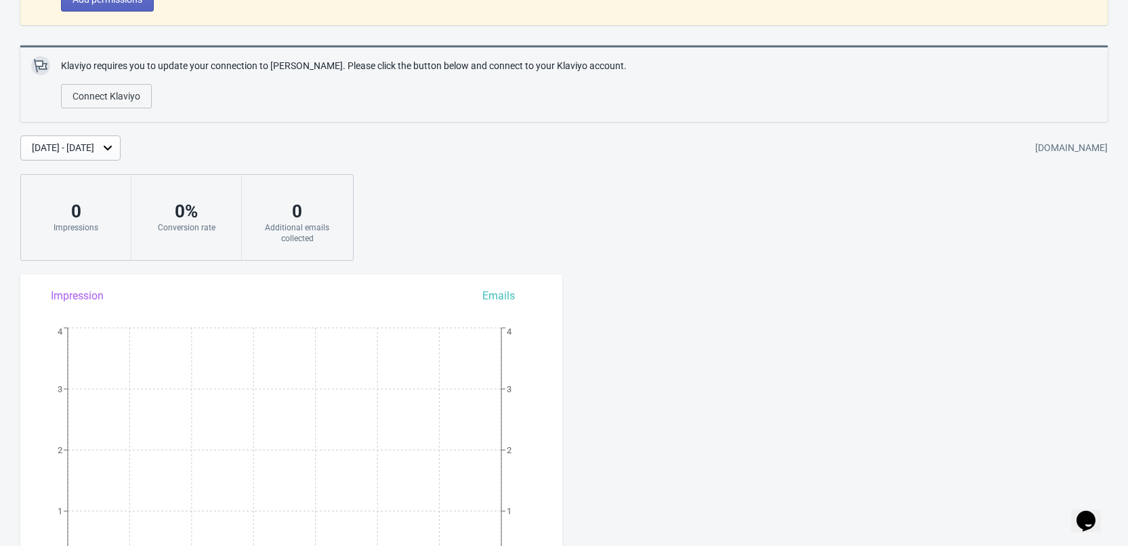
scroll to position [0, 0]
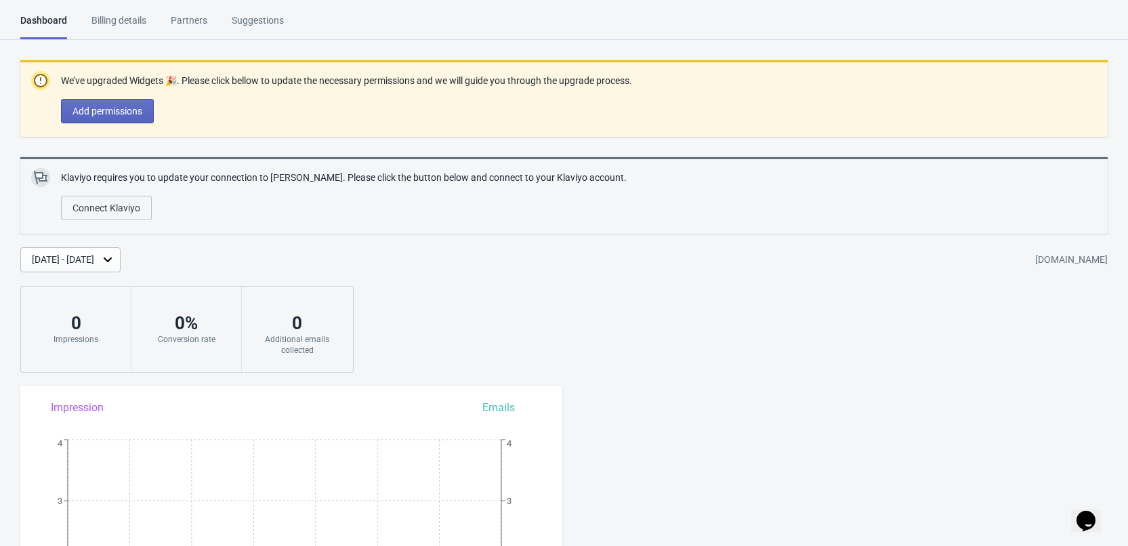
click at [120, 16] on div "Billing details" at bounding box center [118, 26] width 55 height 24
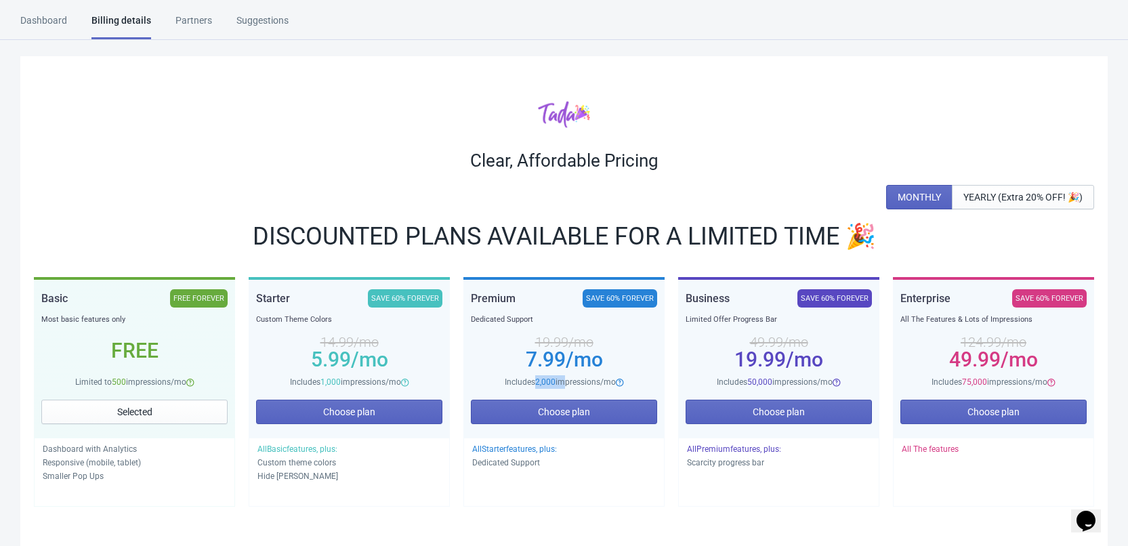
drag, startPoint x: 536, startPoint y: 382, endPoint x: 561, endPoint y: 381, distance: 25.7
click at [561, 381] on span "Includes 2,000 impressions/mo" at bounding box center [560, 381] width 111 height 9
click at [545, 167] on div "Clear, Affordable Pricing" at bounding box center [564, 161] width 1060 height 22
click at [32, 26] on div "Dashboard" at bounding box center [43, 26] width 47 height 24
